Goal: Task Accomplishment & Management: Use online tool/utility

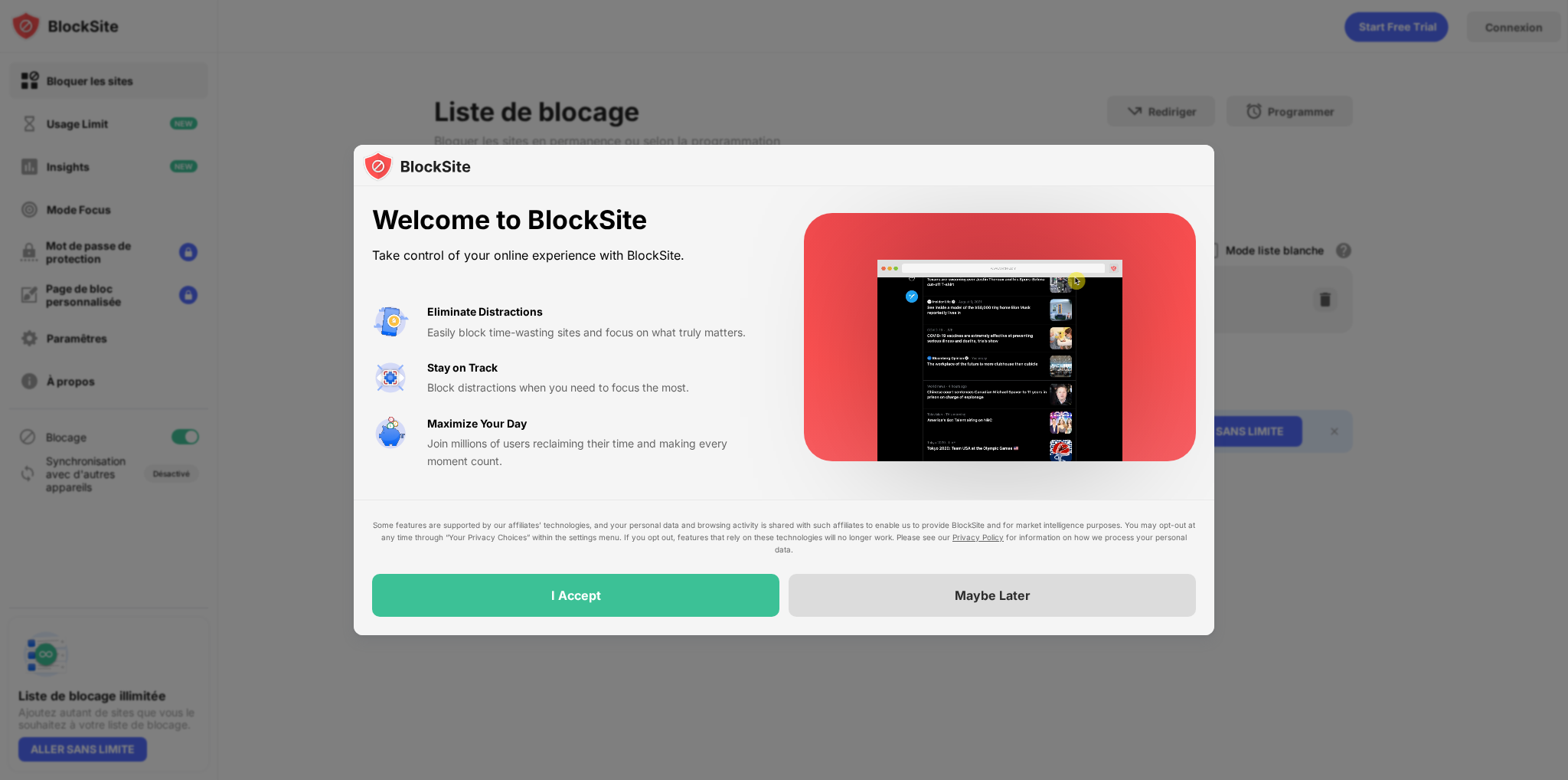
click at [1038, 600] on div "Maybe Later" at bounding box center [991, 595] width 407 height 43
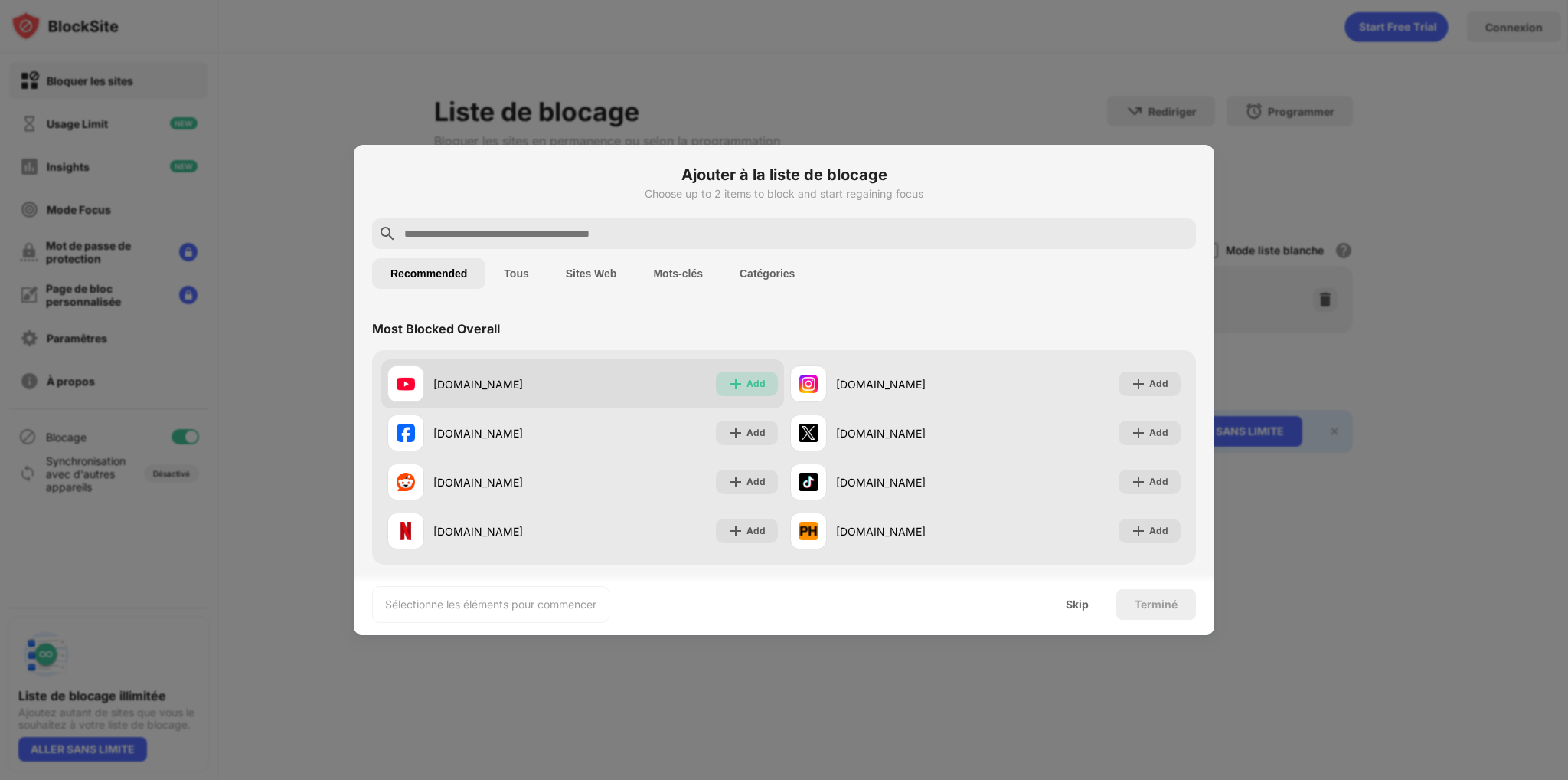
click at [746, 387] on div "Add" at bounding box center [756, 384] width 19 height 15
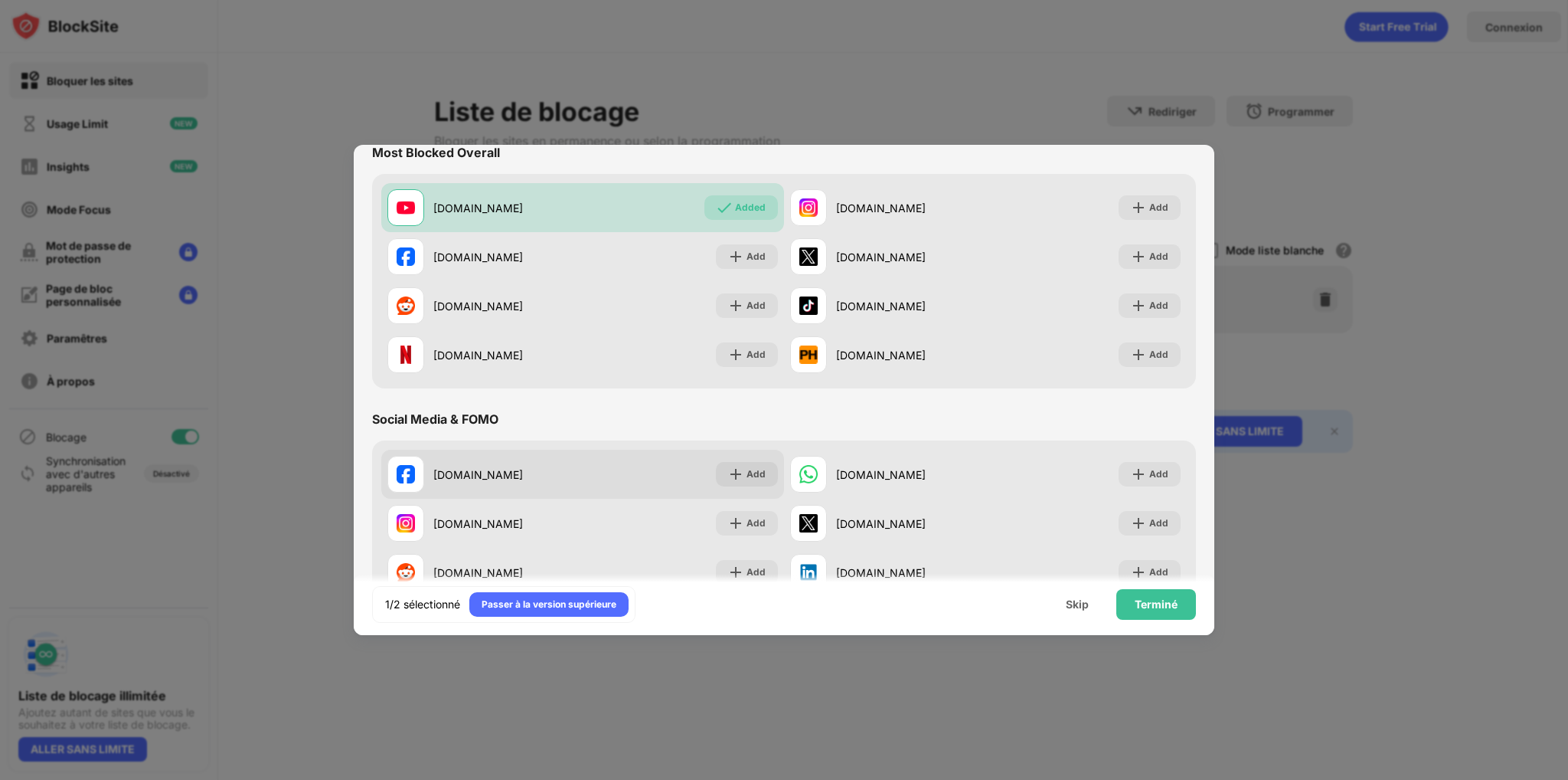
scroll to position [230, 0]
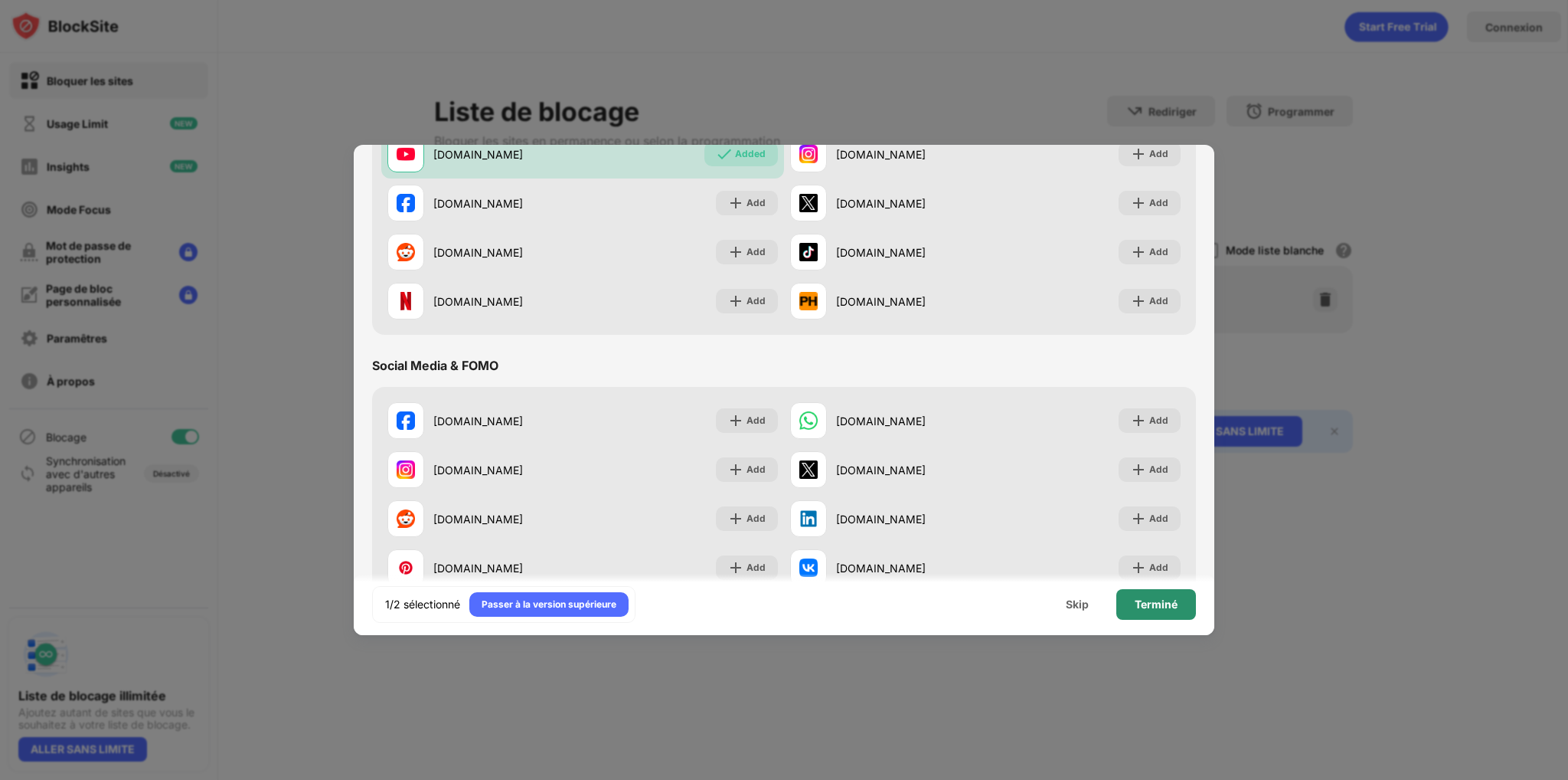
click at [1142, 608] on div "Terminé" at bounding box center [1157, 604] width 43 height 12
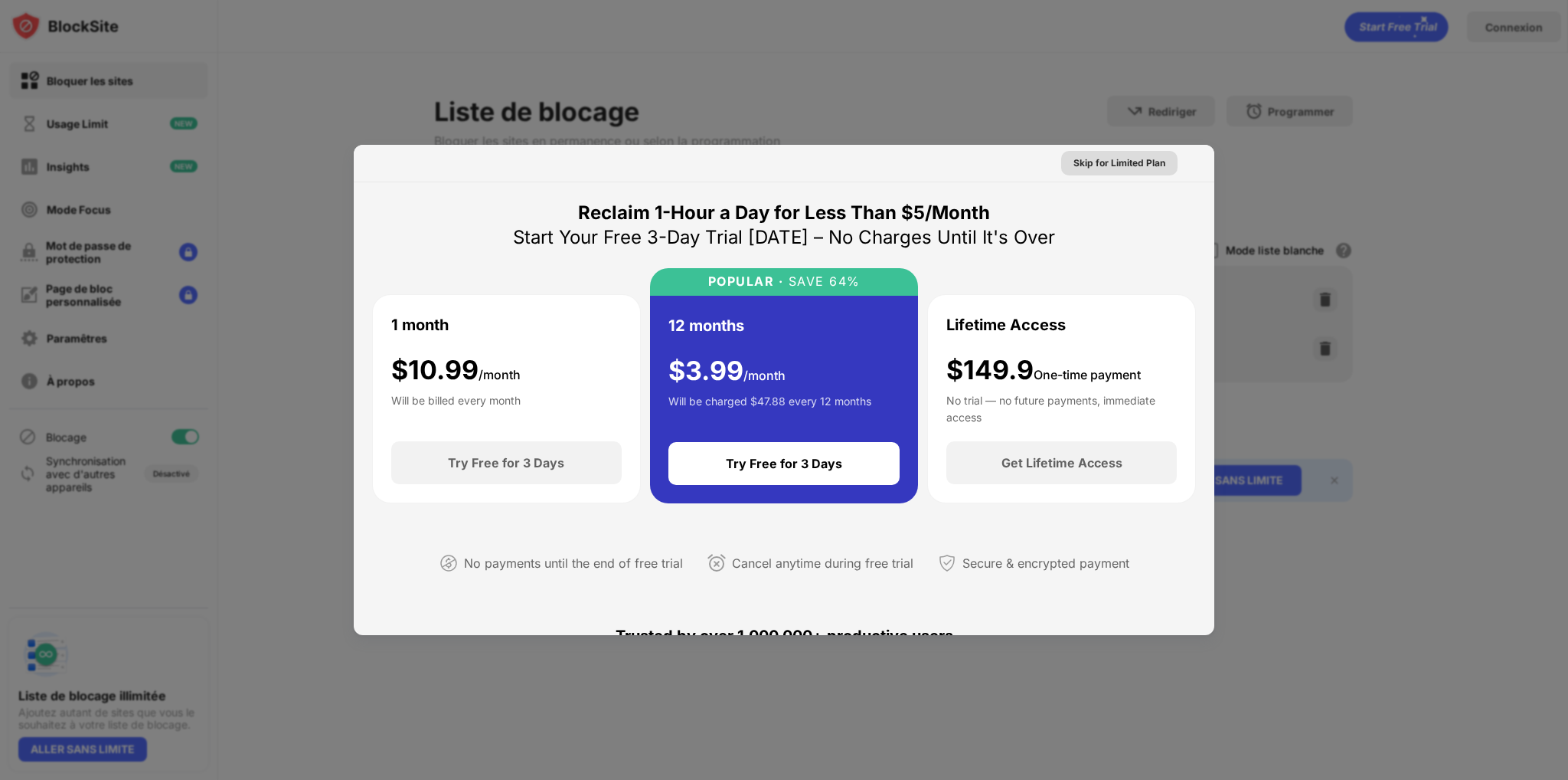
click at [1112, 168] on div "Skip for Limited Plan" at bounding box center [1119, 164] width 92 height 15
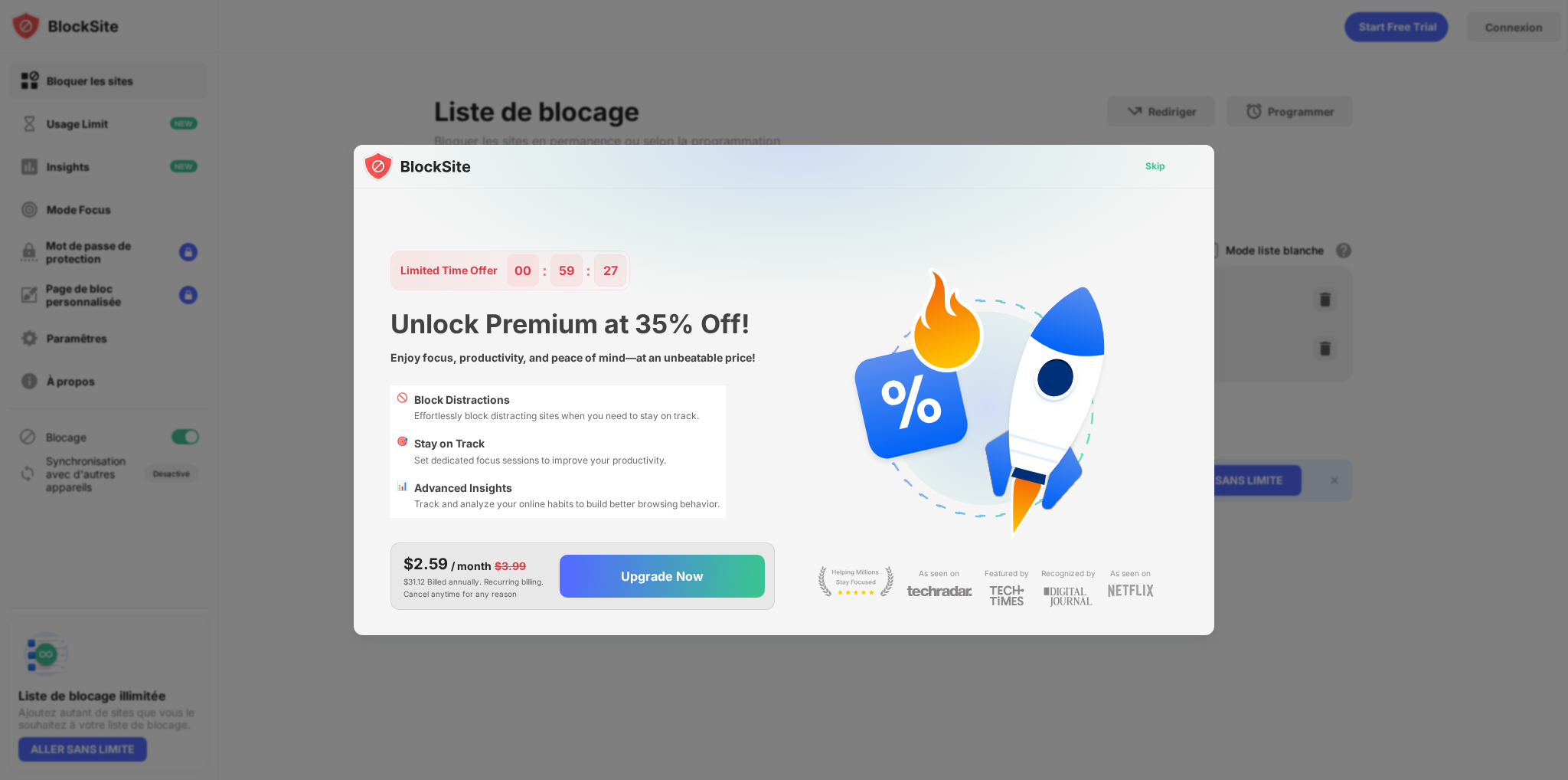
click at [1162, 170] on div "Skip" at bounding box center [1155, 166] width 20 height 15
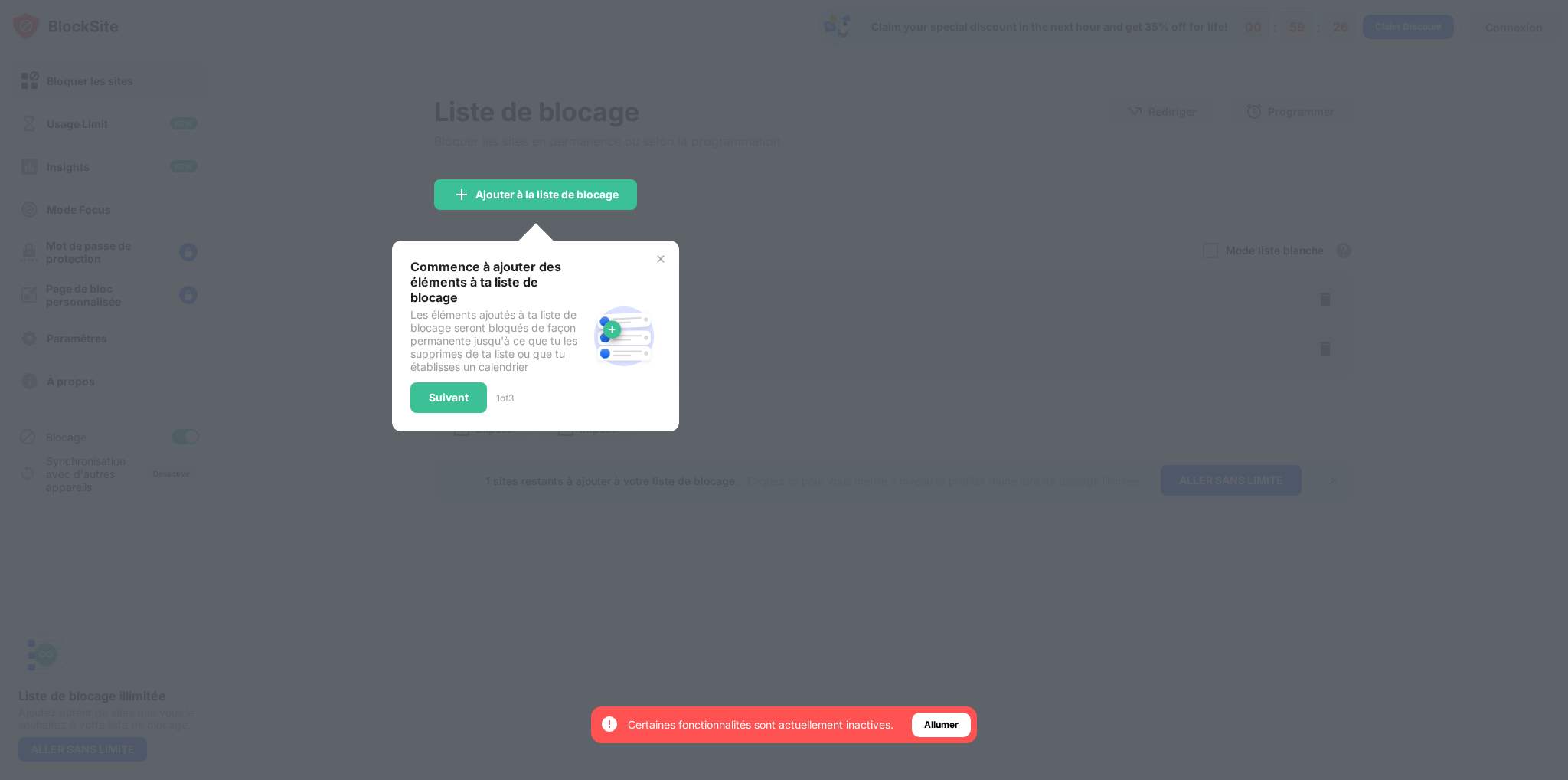
click at [713, 211] on div at bounding box center [784, 390] width 1568 height 780
click at [670, 258] on div "Commence à ajouter des éléments à ta liste de blocage Les éléments ajoutés à ta…" at bounding box center [536, 336] width 287 height 191
click at [664, 257] on img at bounding box center [661, 259] width 12 height 12
